Goal: Transaction & Acquisition: Obtain resource

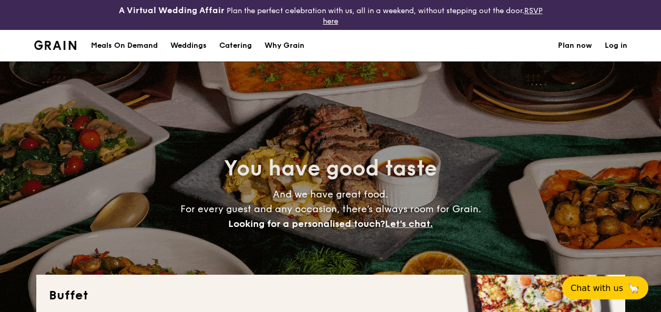
select select
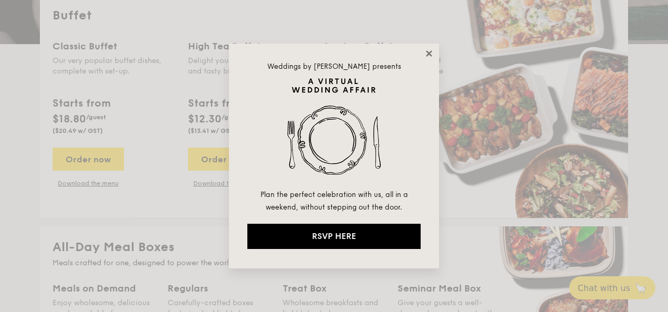
click at [429, 50] on icon at bounding box center [429, 53] width 9 height 9
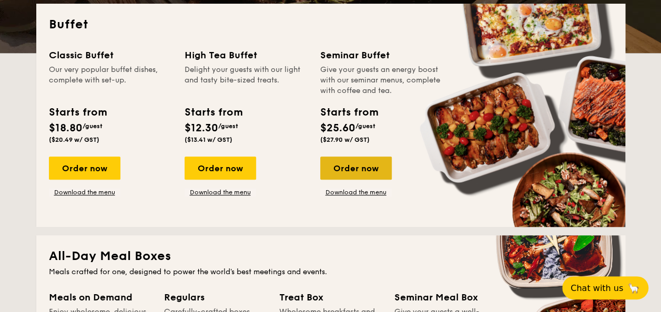
click at [363, 157] on div "Order now" at bounding box center [355, 168] width 71 height 23
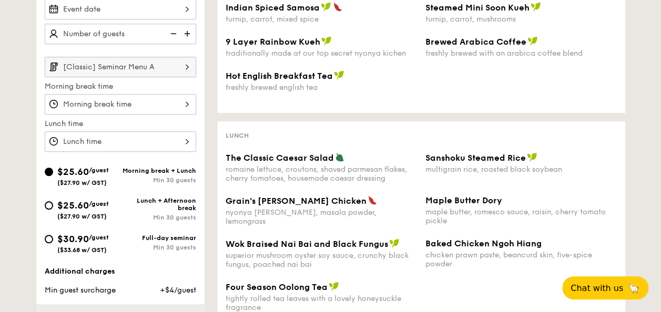
scroll to position [263, 0]
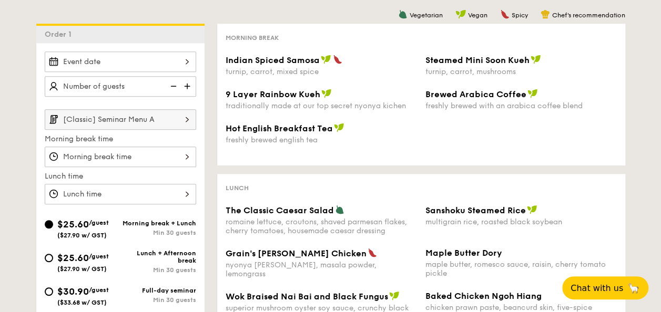
click at [49, 251] on div "$25.60 /guest ($27.90 w/ GST)" at bounding box center [83, 262] width 76 height 22
click at [49, 254] on input "$25.60 /guest ($27.90 w/ GST) Lunch + Afternoon break Min 30 guests" at bounding box center [49, 258] width 8 height 8
radio input "true"
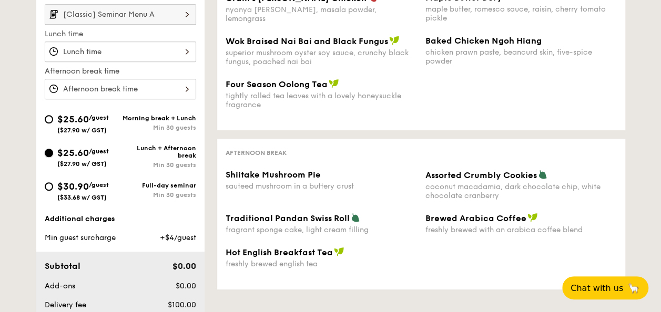
scroll to position [53, 0]
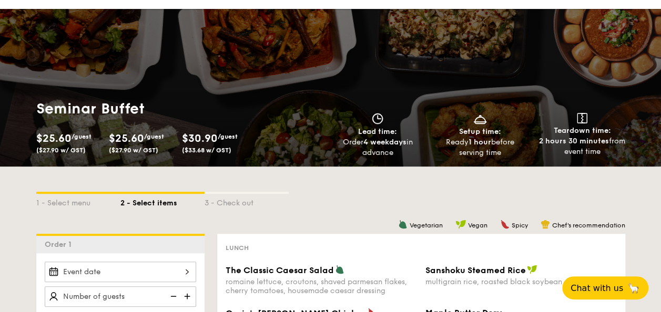
select select
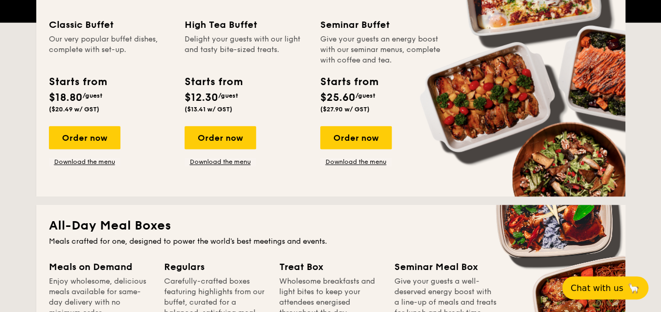
scroll to position [249, 0]
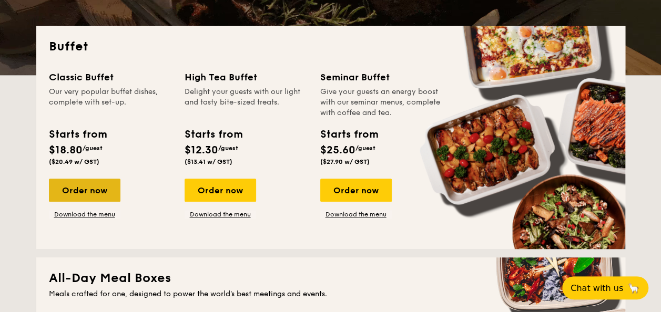
click at [83, 181] on div "Order now" at bounding box center [84, 190] width 71 height 23
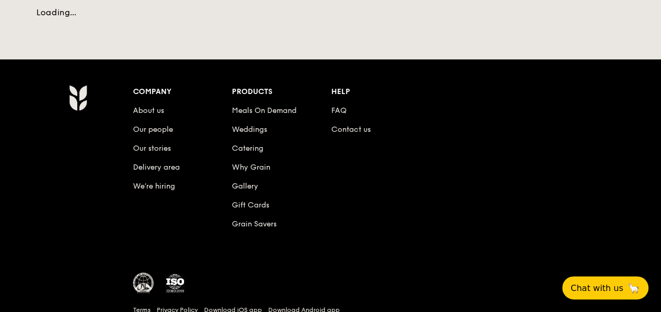
select select
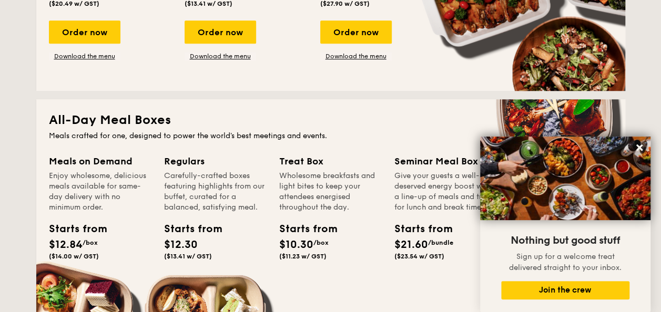
scroll to position [250, 0]
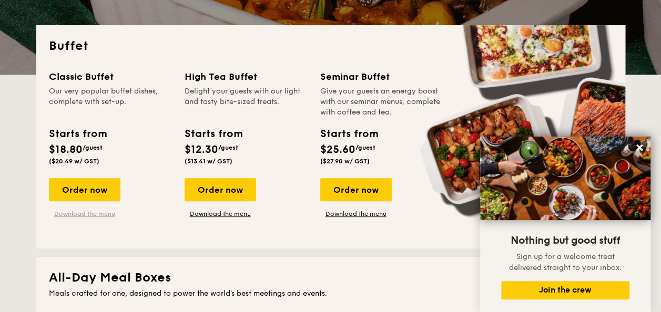
click at [78, 211] on link "Download the menu" at bounding box center [84, 214] width 71 height 8
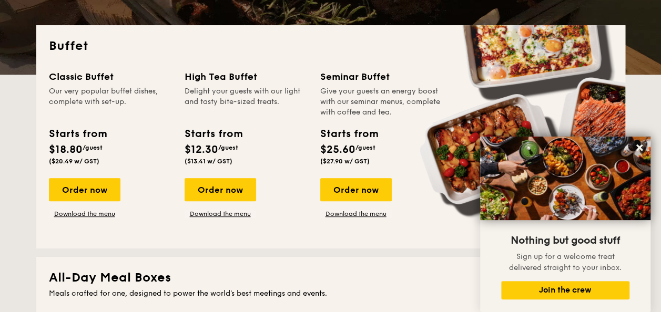
scroll to position [0, 0]
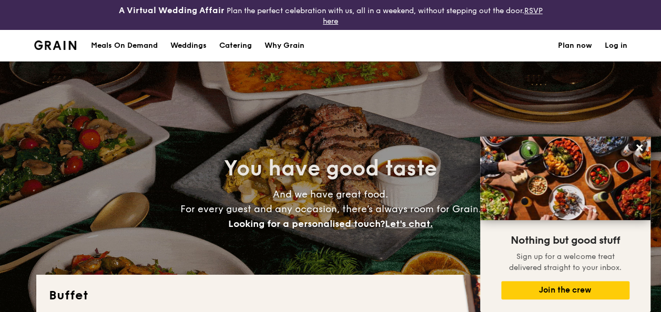
click at [39, 42] on img at bounding box center [55, 44] width 43 height 9
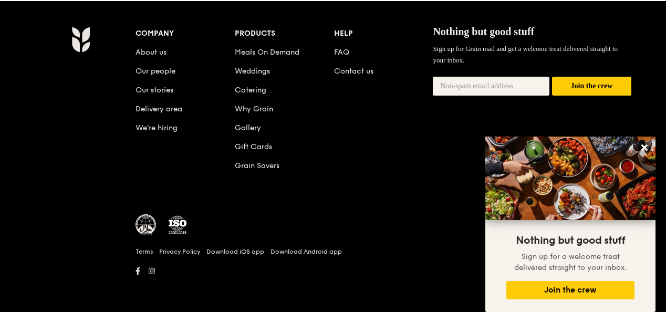
scroll to position [884, 0]
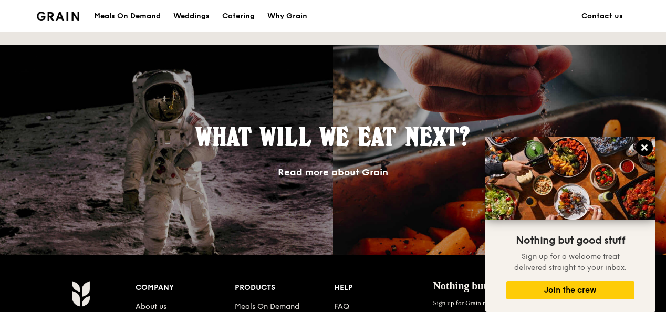
click at [647, 145] on icon at bounding box center [645, 148] width 6 height 6
